Goal: Entertainment & Leisure: Consume media (video, audio)

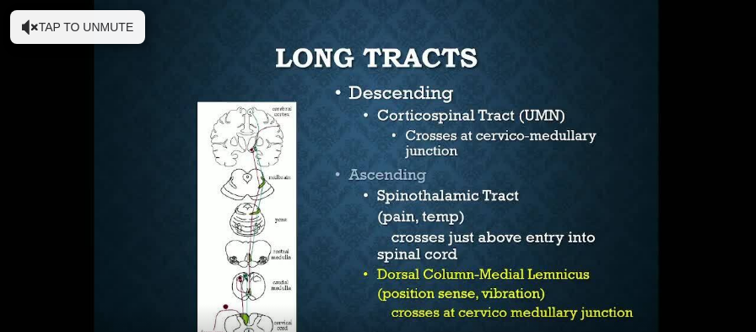
scroll to position [253, 0]
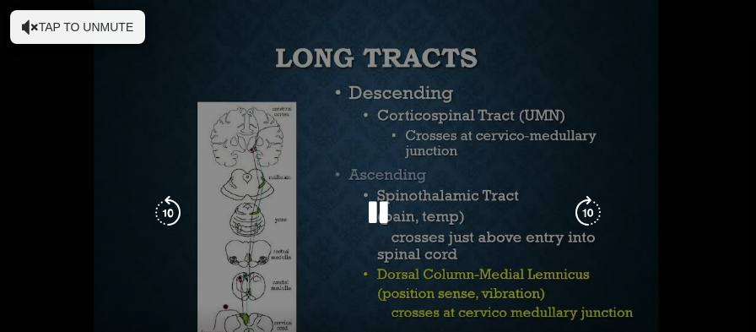
click at [69, 31] on button "Tap to unmute" at bounding box center [77, 27] width 135 height 34
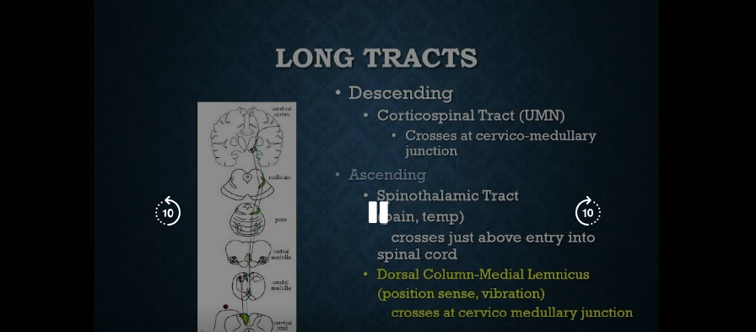
click at [375, 204] on icon "Video Player" at bounding box center [378, 213] width 34 height 34
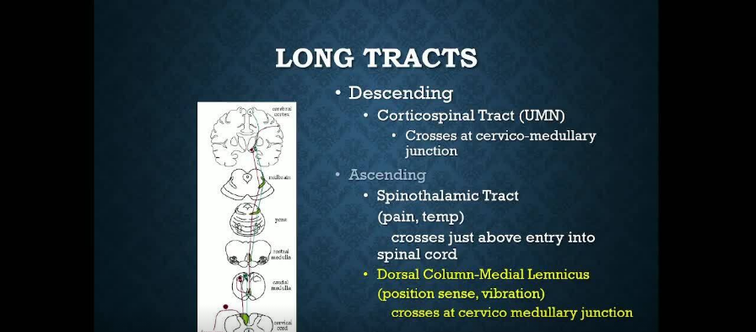
click at [375, 204] on div "10 seconds Tap to unmute" at bounding box center [378, 212] width 756 height 425
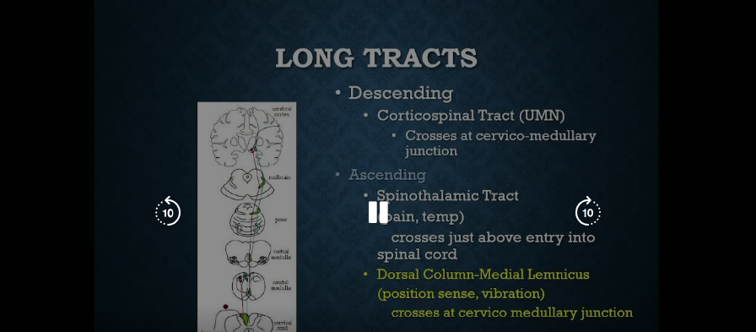
scroll to position [675, 0]
